Goal: Entertainment & Leisure: Consume media (video, audio)

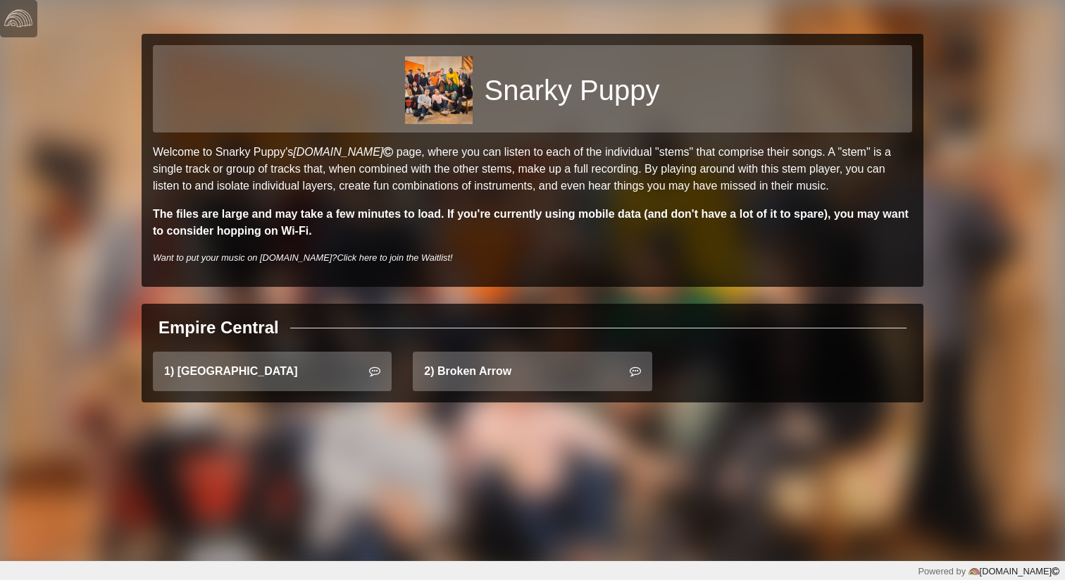
drag, startPoint x: 247, startPoint y: 220, endPoint x: 360, endPoint y: 223, distance: 113.4
click at [360, 223] on p "The files are large and may take a few minutes to load. If you're currently usi…" at bounding box center [532, 223] width 759 height 34
click at [363, 225] on p "The files are large and may take a few minutes to load. If you're currently usi…" at bounding box center [532, 223] width 759 height 34
drag, startPoint x: 356, startPoint y: 212, endPoint x: 538, endPoint y: 218, distance: 182.5
click at [538, 218] on strong "The files are large and may take a few minutes to load. If you're currently usi…" at bounding box center [531, 222] width 756 height 29
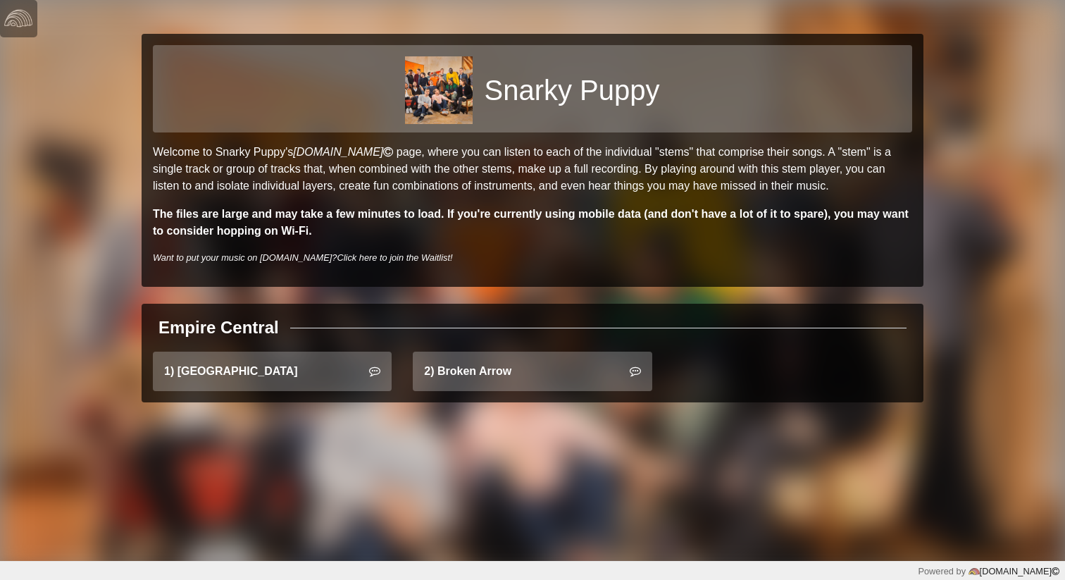
click at [538, 228] on p "The files are large and may take a few minutes to load. If you're currently usi…" at bounding box center [532, 223] width 759 height 34
drag, startPoint x: 545, startPoint y: 218, endPoint x: 753, endPoint y: 223, distance: 207.8
click at [753, 223] on p "The files are large and may take a few minutes to load. If you're currently usi…" at bounding box center [532, 223] width 759 height 34
click at [725, 240] on div "Snarky Puppy Welcome to Snarky Puppy's [DOMAIN_NAME] page, where you can listen…" at bounding box center [533, 160] width 782 height 253
drag, startPoint x: 426, startPoint y: 260, endPoint x: 258, endPoint y: 206, distance: 176.2
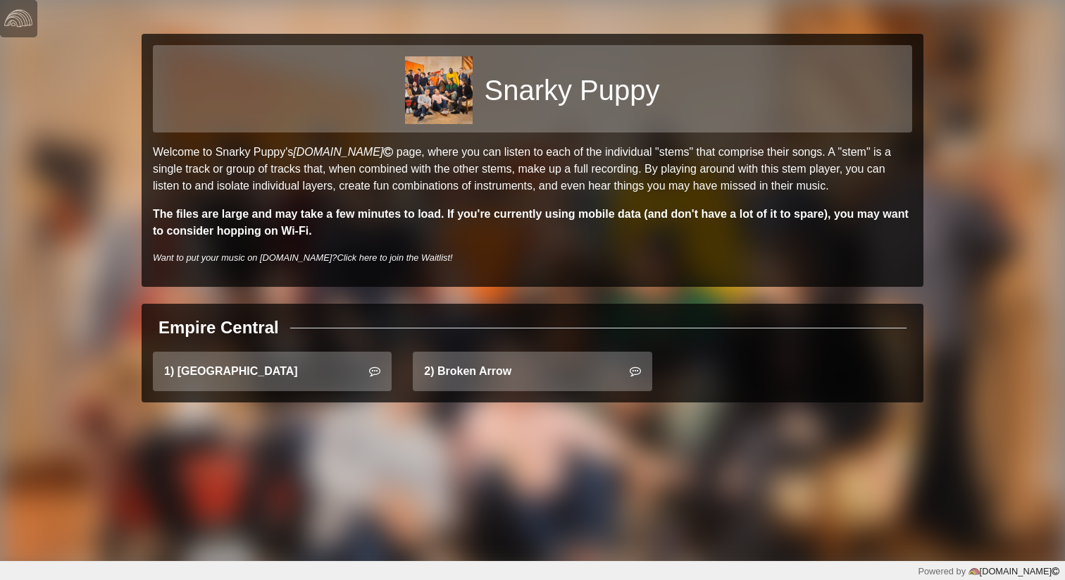
click at [258, 208] on div "Snarky Puppy Welcome to Snarky Puppy's [DOMAIN_NAME] page, where you can listen…" at bounding box center [533, 160] width 782 height 253
click at [401, 237] on p "The files are large and may take a few minutes to load. If you're currently usi…" at bounding box center [532, 223] width 759 height 34
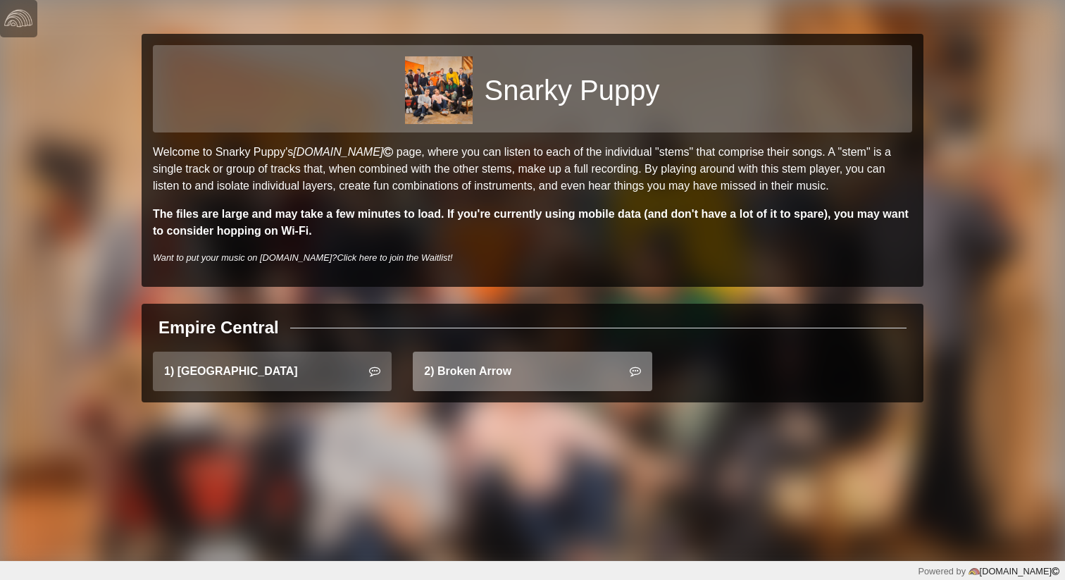
click at [491, 387] on link "2) Broken Arrow" at bounding box center [532, 370] width 239 height 39
click at [566, 366] on link "2) Broken Arrow" at bounding box center [532, 370] width 239 height 39
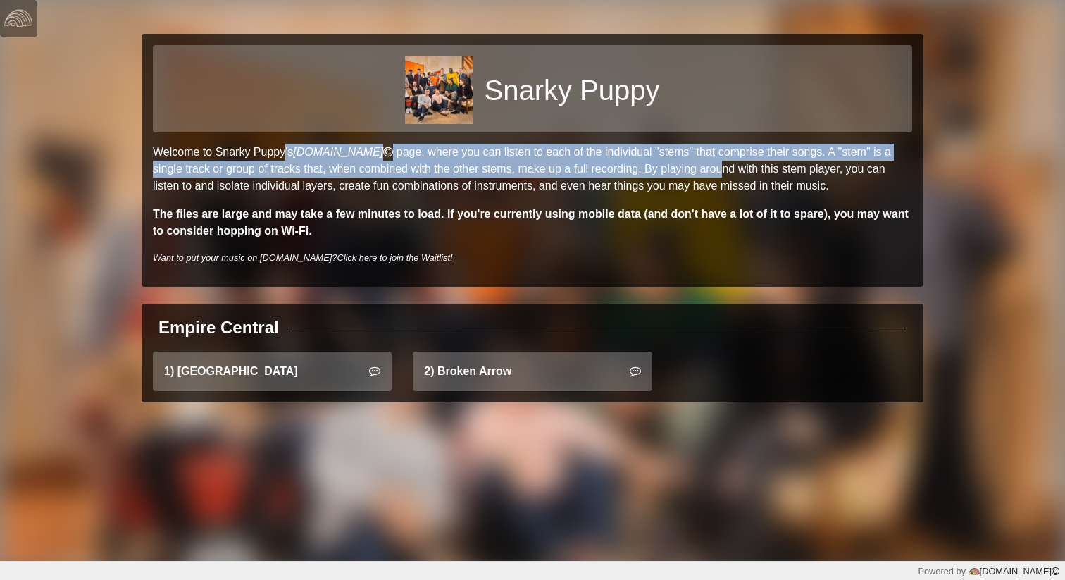
drag, startPoint x: 212, startPoint y: 152, endPoint x: 618, endPoint y: 166, distance: 406.6
click at [618, 166] on p "Welcome to Snarky Puppy's [DOMAIN_NAME] page, where you can listen to each of t…" at bounding box center [532, 169] width 759 height 51
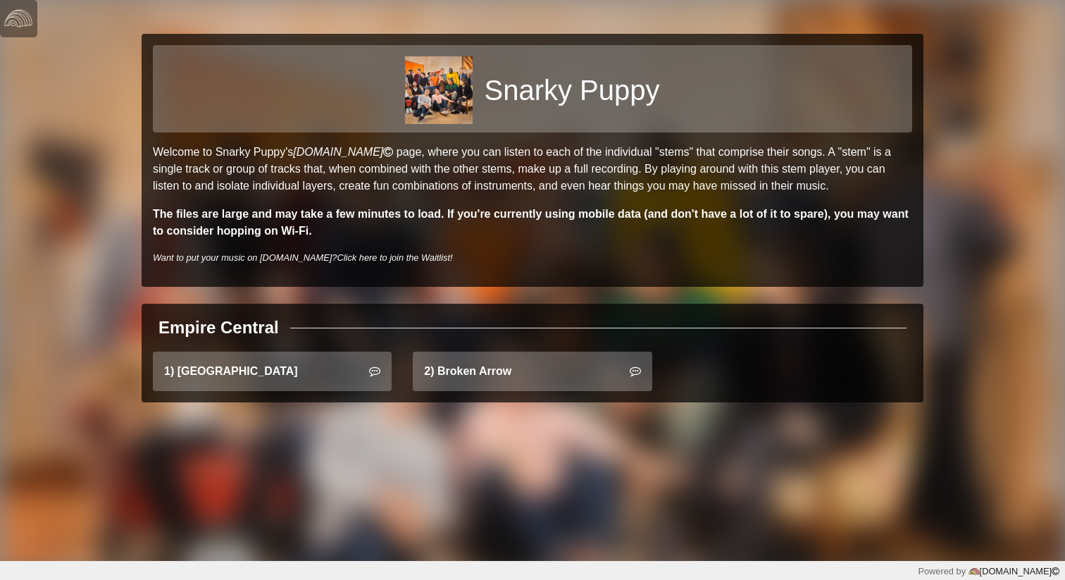
click at [711, 180] on p "Welcome to Snarky Puppy's [DOMAIN_NAME] page, where you can listen to each of t…" at bounding box center [532, 169] width 759 height 51
drag, startPoint x: 458, startPoint y: 168, endPoint x: 596, endPoint y: 169, distance: 138.0
click at [596, 169] on p "Welcome to Snarky Puppy's [DOMAIN_NAME] page, where you can listen to each of t…" at bounding box center [532, 169] width 759 height 51
drag, startPoint x: 627, startPoint y: 175, endPoint x: 687, endPoint y: 174, distance: 60.6
click at [687, 175] on p "Welcome to Snarky Puppy's [DOMAIN_NAME] page, where you can listen to each of t…" at bounding box center [532, 169] width 759 height 51
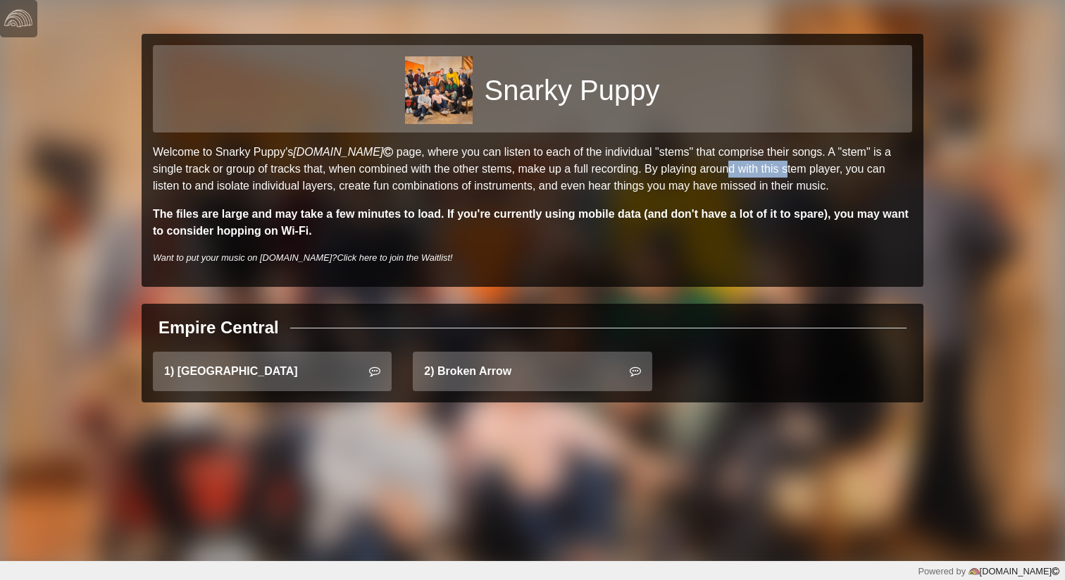
drag, startPoint x: 723, startPoint y: 178, endPoint x: 790, endPoint y: 178, distance: 66.9
click at [790, 178] on p "Welcome to Snarky Puppy's [DOMAIN_NAME] page, where you can listen to each of t…" at bounding box center [532, 169] width 759 height 51
click at [818, 187] on p "Welcome to Snarky Puppy's [DOMAIN_NAME] page, where you can listen to each of t…" at bounding box center [532, 169] width 759 height 51
click at [308, 187] on p "Welcome to Snarky Puppy's [DOMAIN_NAME] page, where you can listen to each of t…" at bounding box center [532, 169] width 759 height 51
drag, startPoint x: 251, startPoint y: 216, endPoint x: 366, endPoint y: 216, distance: 114.8
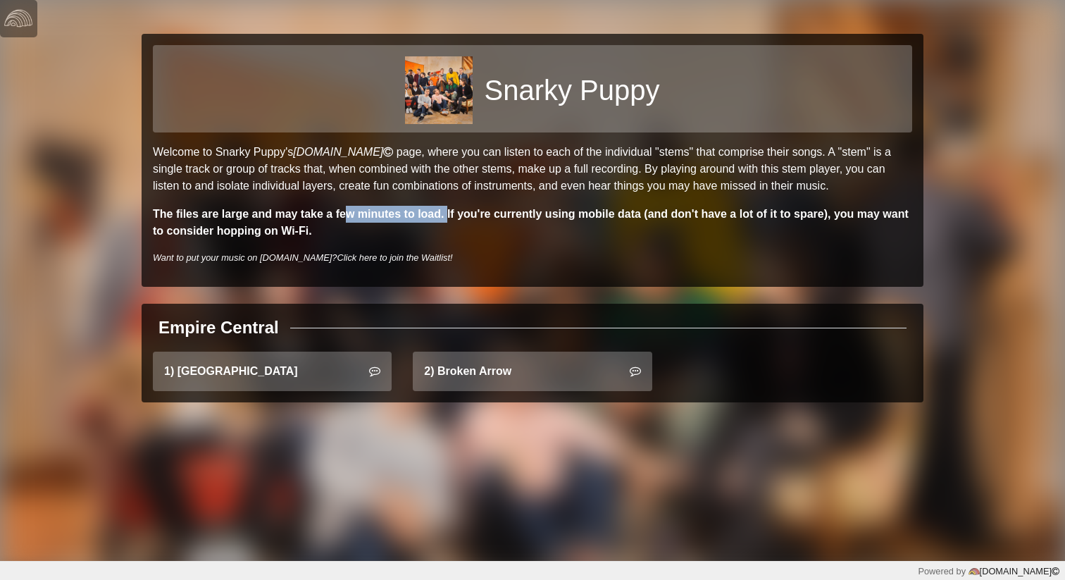
click at [366, 216] on strong "The files are large and may take a few minutes to load. If you're currently usi…" at bounding box center [531, 222] width 756 height 29
drag, startPoint x: 384, startPoint y: 216, endPoint x: 475, endPoint y: 215, distance: 91.6
click at [478, 216] on strong "The files are large and may take a few minutes to load. If you're currently usi…" at bounding box center [531, 222] width 756 height 29
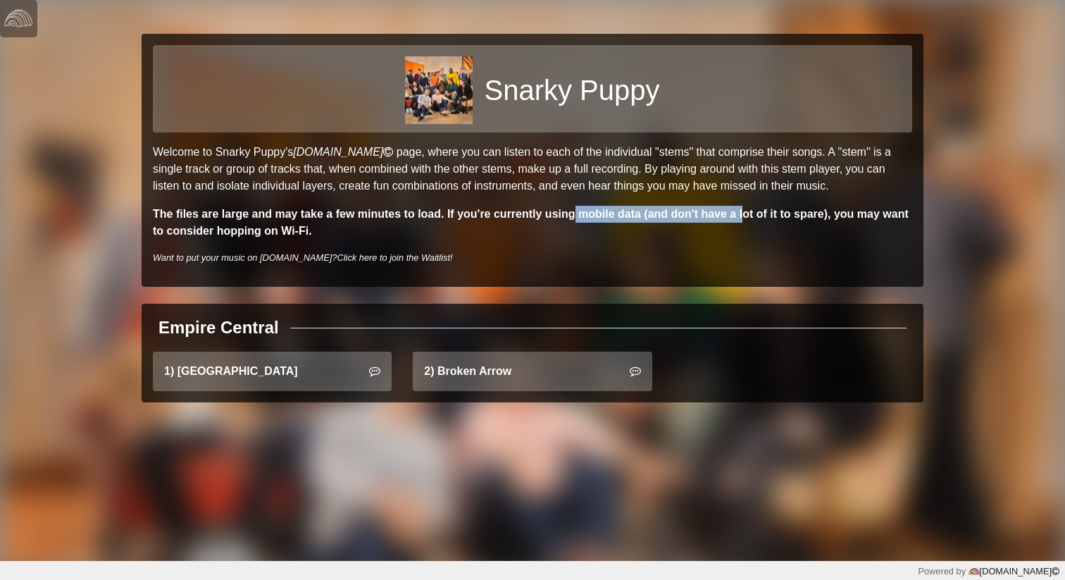
drag, startPoint x: 485, startPoint y: 216, endPoint x: 644, endPoint y: 217, distance: 159.2
click at [647, 218] on strong "The files are large and may take a few minutes to load. If you're currently usi…" at bounding box center [531, 222] width 756 height 29
click at [671, 217] on strong "The files are large and may take a few minutes to load. If you're currently usi…" at bounding box center [531, 222] width 756 height 29
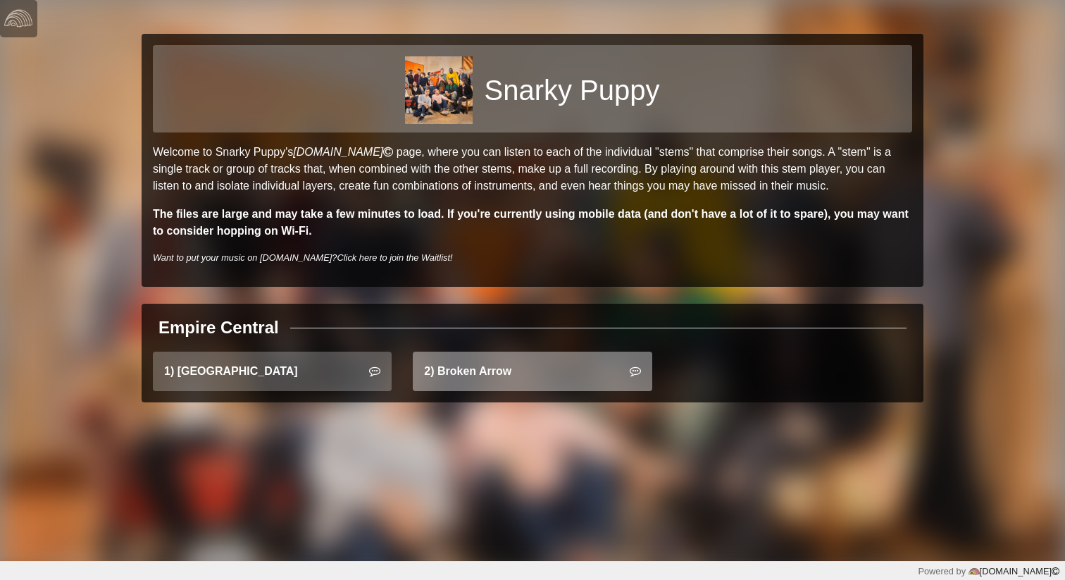
click at [450, 373] on link "2) Broken Arrow" at bounding box center [532, 370] width 239 height 39
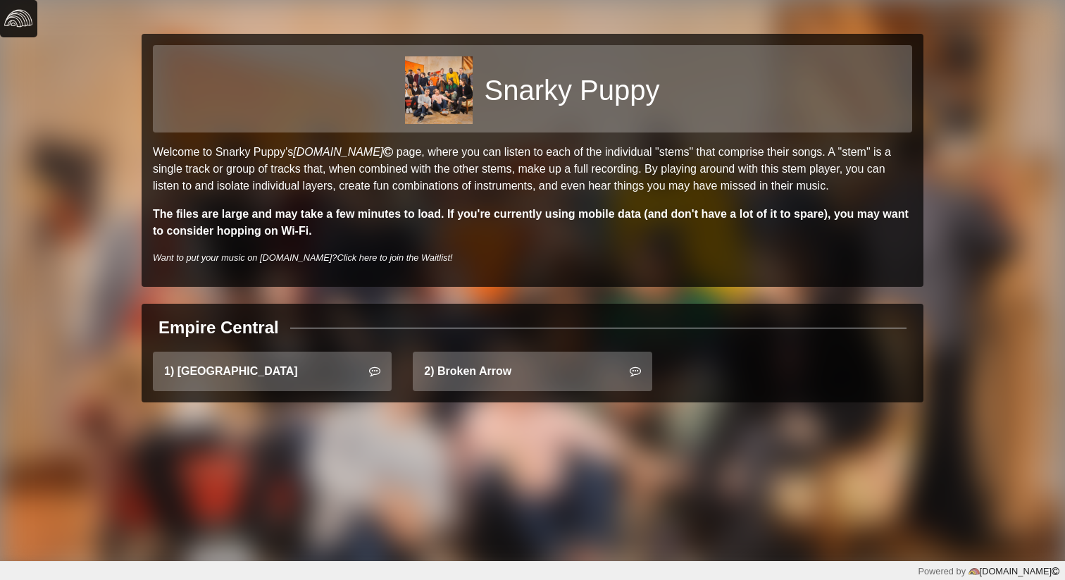
click at [31, 15] on img at bounding box center [18, 18] width 28 height 28
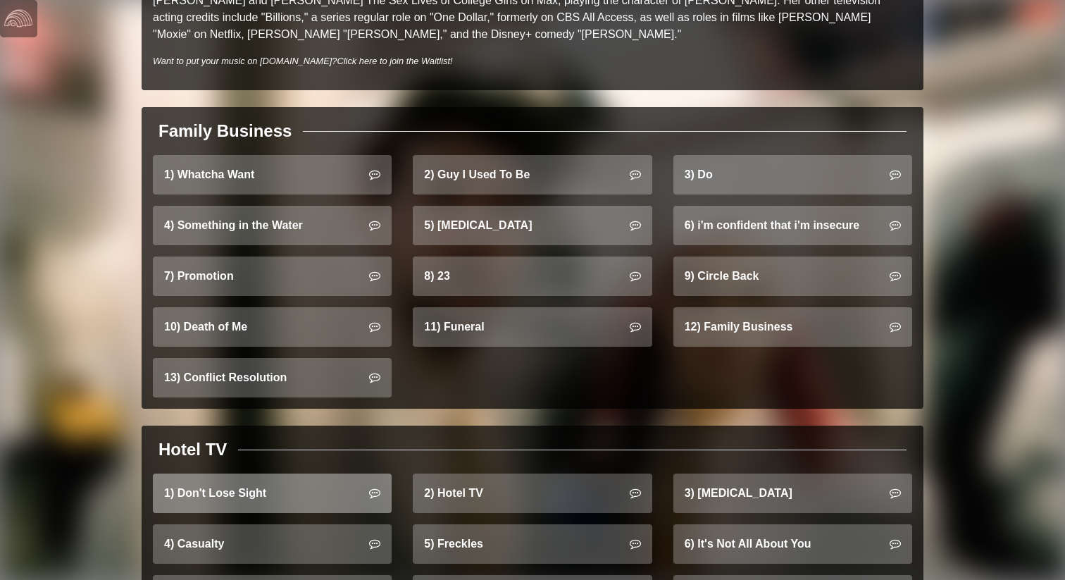
scroll to position [820, 0]
